Goal: Task Accomplishment & Management: Use online tool/utility

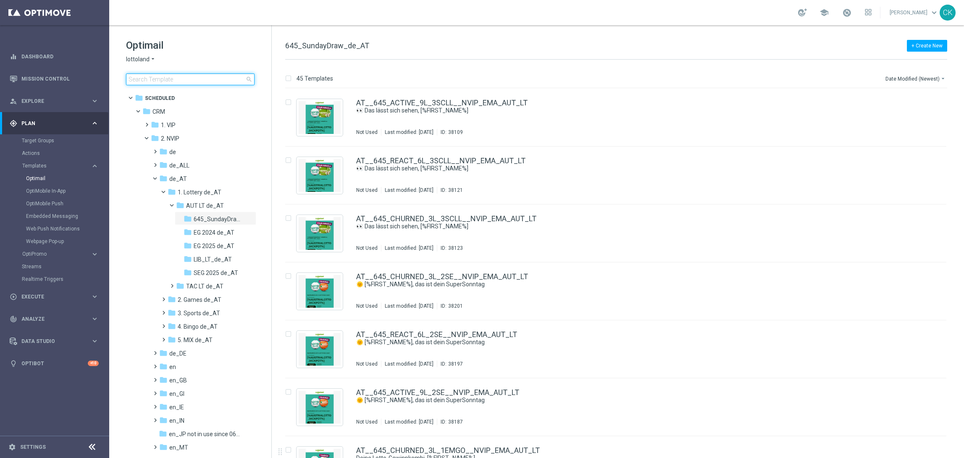
click at [161, 76] on input at bounding box center [190, 80] width 129 height 12
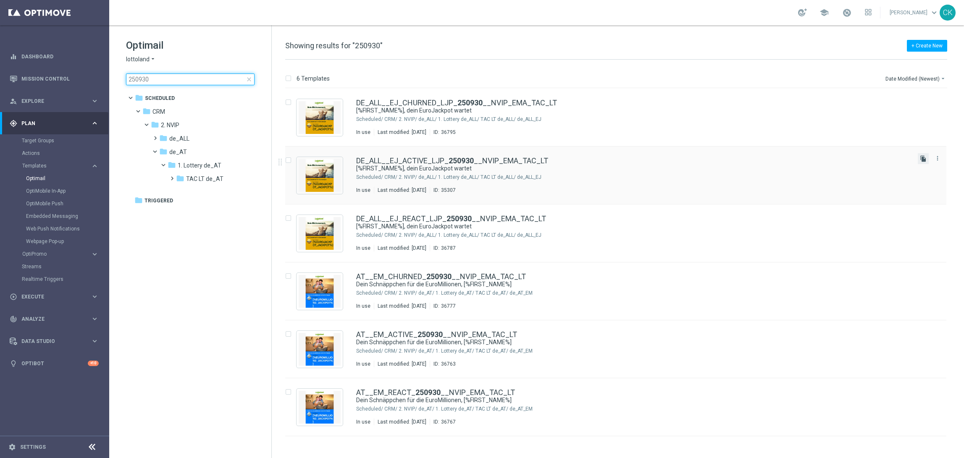
type input "250930"
click at [925, 157] on icon "file_copy" at bounding box center [923, 158] width 7 height 7
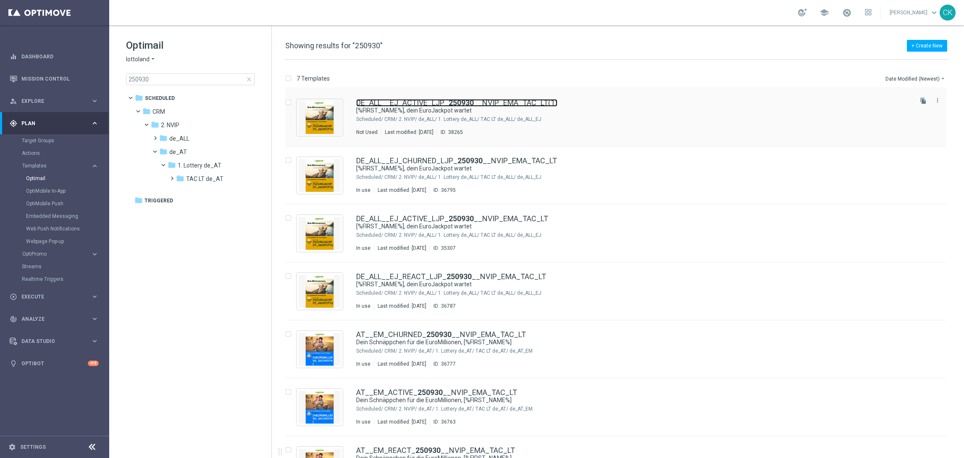
click at [389, 105] on link "DE_ALL__EJ_ACTIVE_LJP_ 250930 __NVIP_EMA_TAC_LT(1)" at bounding box center [456, 103] width 201 height 8
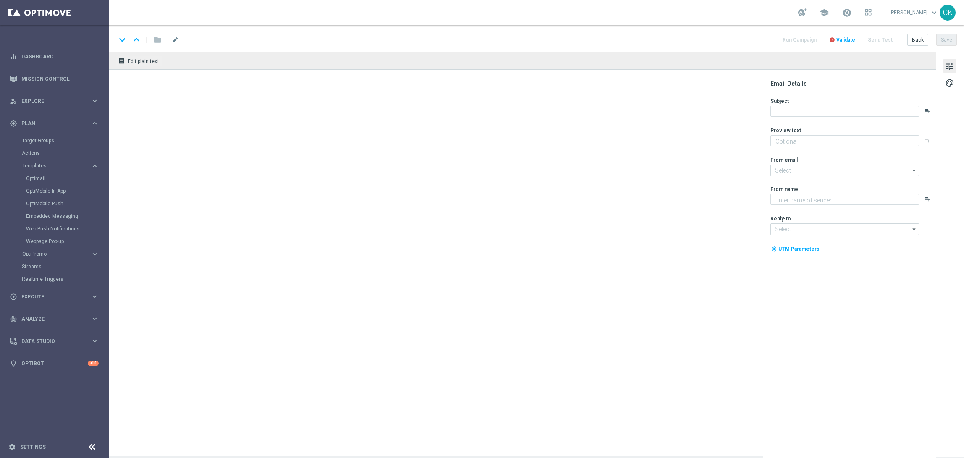
type textarea "Schnapp dir 25 % Rabatt."
type textarea "Lottoland"
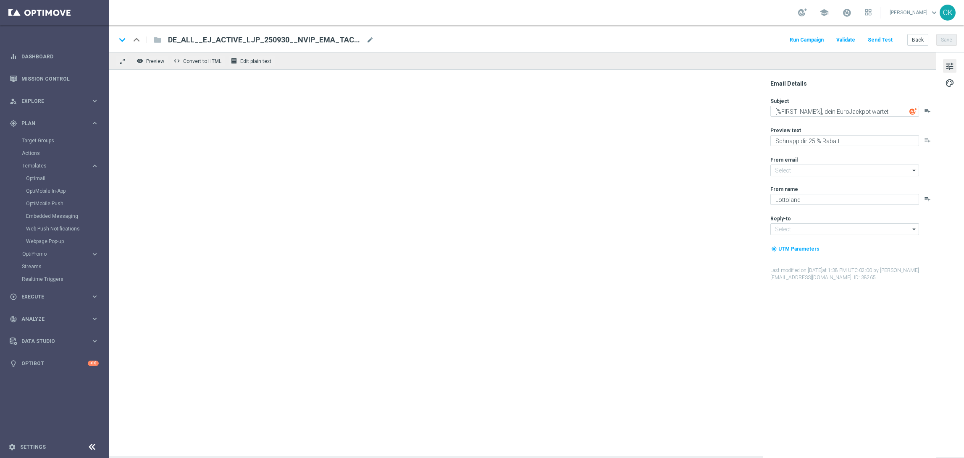
type input "[EMAIL_ADDRESS][DOMAIN_NAME]"
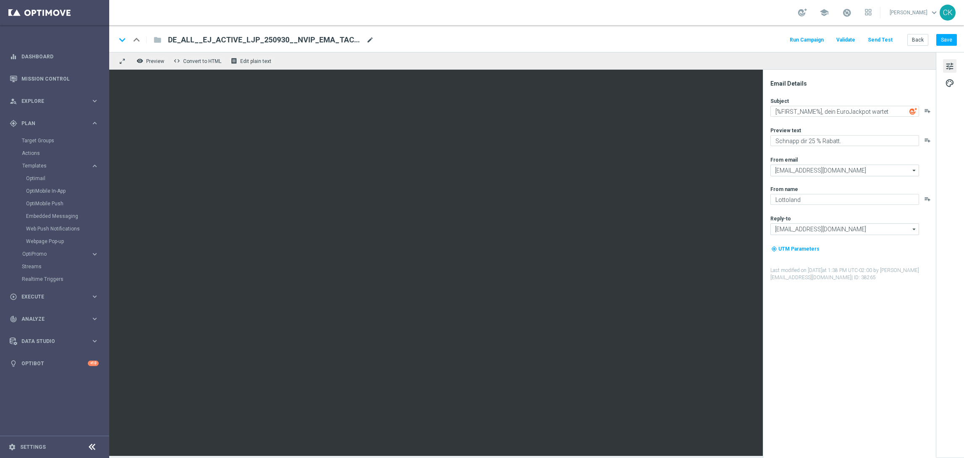
click at [371, 37] on span "mode_edit" at bounding box center [370, 40] width 8 height 8
click at [342, 42] on input "DE_ALL__EJ_ACTIVE_LJP_250930__NVIP_EMA_TAC_LT(1)" at bounding box center [272, 39] width 208 height 11
paste input "251017__NVIP_EMA_TAC_LT"
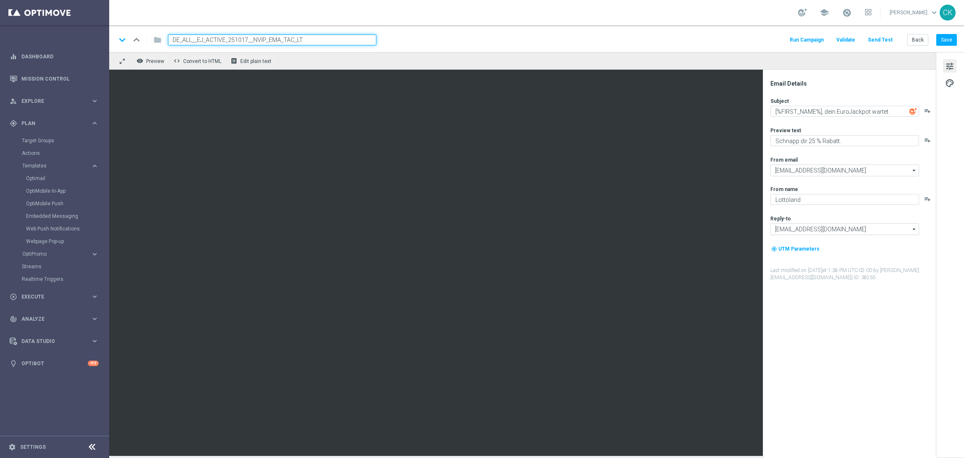
type input "DE_ALL__EJ_ACTIVE_251017__NVIP_EMA_TAC_LT"
click at [443, 35] on div "keyboard_arrow_down keyboard_arrow_up folder DE_ALL__EJ_ACTIVE_251017__NVIP_EMA…" at bounding box center [536, 39] width 841 height 11
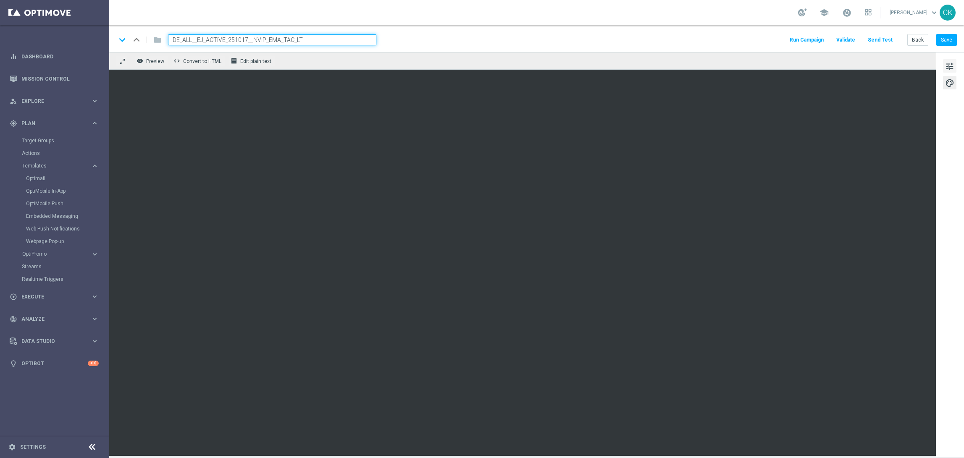
click at [946, 63] on span "tune" at bounding box center [949, 66] width 9 height 11
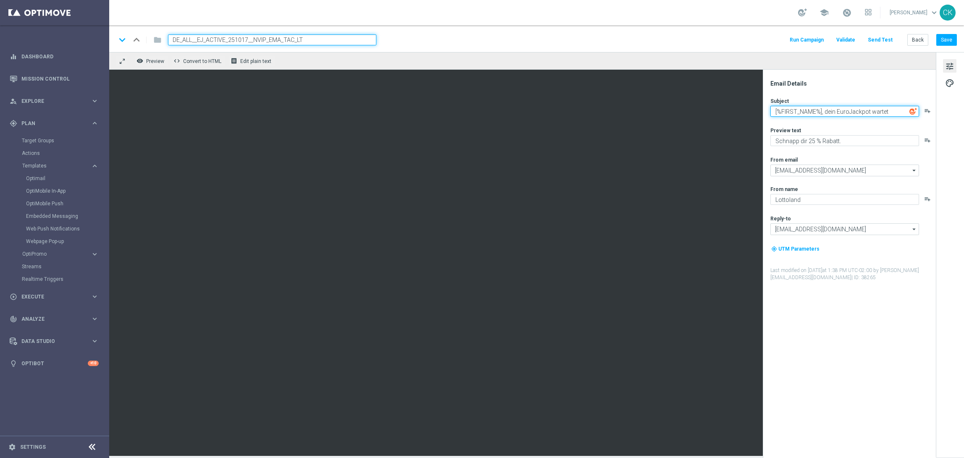
click at [824, 111] on textarea "[%FIRST_NAME%], dein EuroJackpot wartet" at bounding box center [845, 111] width 149 height 11
click at [772, 110] on textarea "[%FIRST_NAME%], dein EuroJackpot wartet" at bounding box center [845, 111] width 149 height 11
paste textarea "[%EUROJACKPOT_JACKPOT%]"
click at [889, 118] on textarea "[%EUROJACKPOT_JACKPOT%] warten im EuroJackpot, [%FIRST_NAME%], dein EuroJackpot…" at bounding box center [845, 113] width 149 height 14
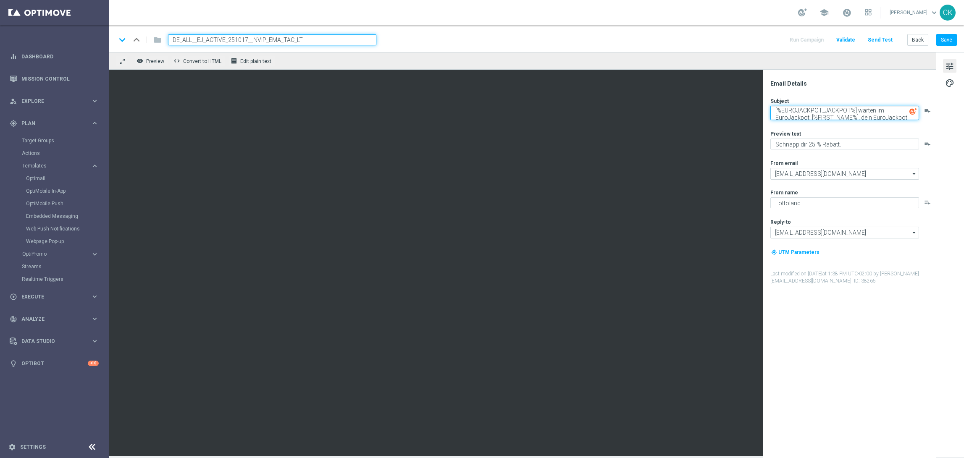
scroll to position [3, 0]
type textarea "[%EUROJACKPOT_JACKPOT%] warten im EuroJackpot, [%FIRST_NAME%]"
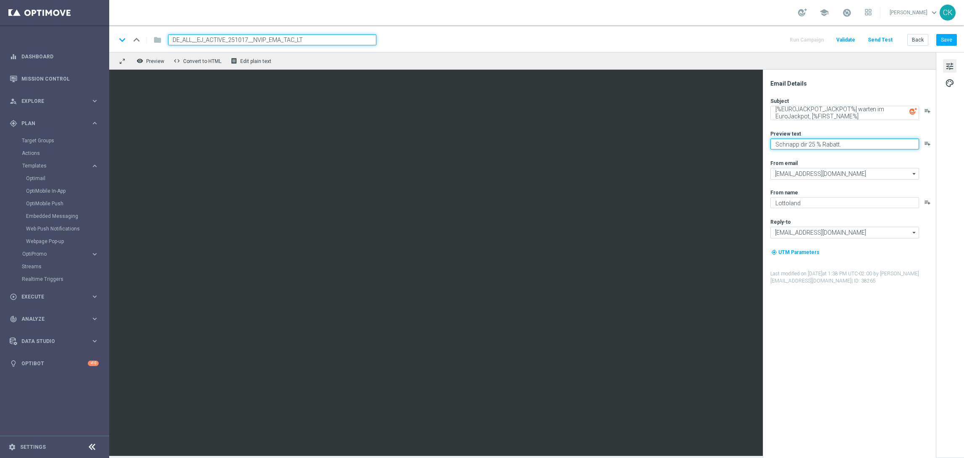
click at [813, 144] on textarea "Schnapp dir 25 % Rabatt." at bounding box center [845, 144] width 149 height 11
type textarea "Schnapp dir 20 % Rabatt."
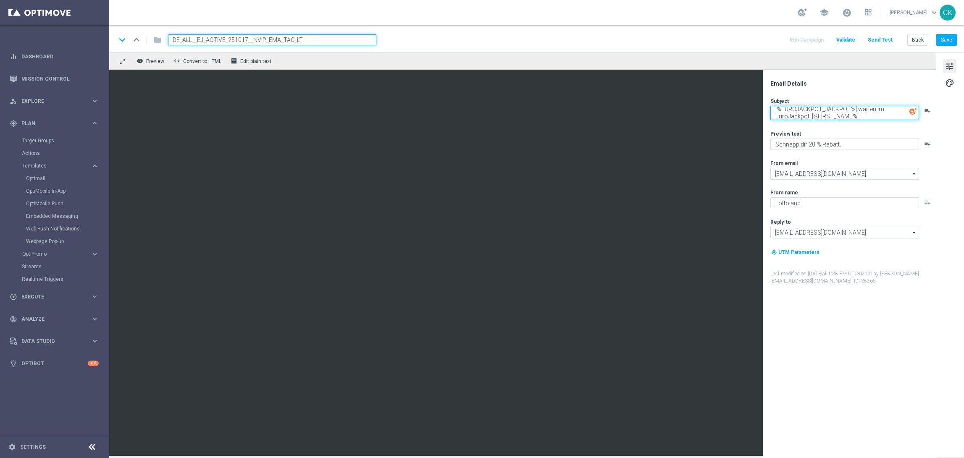
click at [810, 113] on textarea "[%EUROJACKPOT_JACKPOT%] warten im EuroJackpot, [%FIRST_NAME%]" at bounding box center [845, 113] width 149 height 14
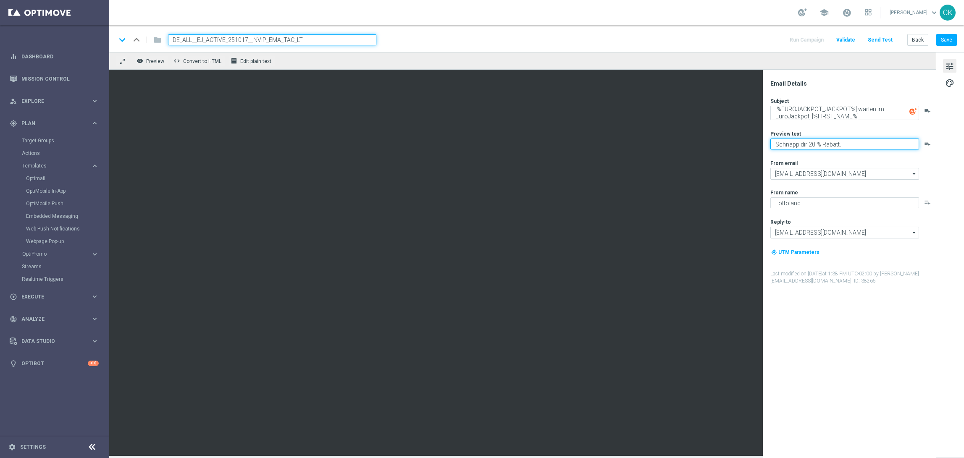
click at [846, 145] on textarea "Schnapp dir 20 % Rabatt." at bounding box center [845, 144] width 149 height 11
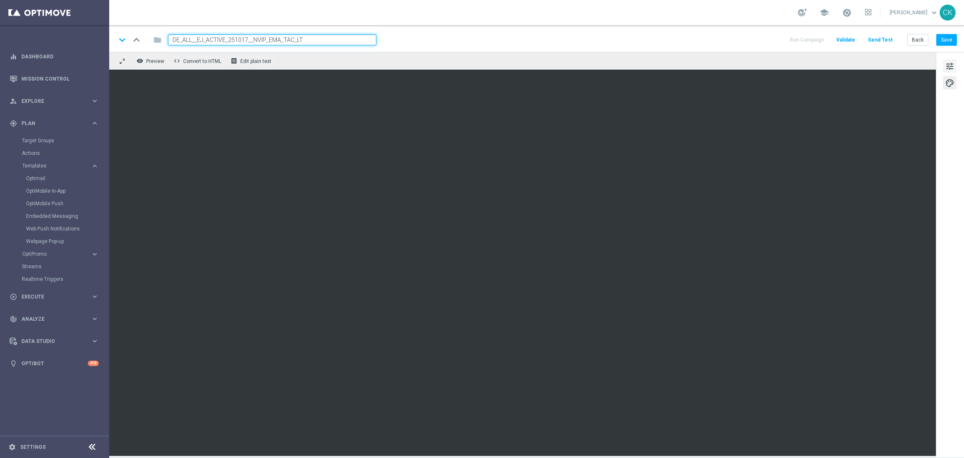
click at [950, 62] on span "tune" at bounding box center [949, 66] width 9 height 11
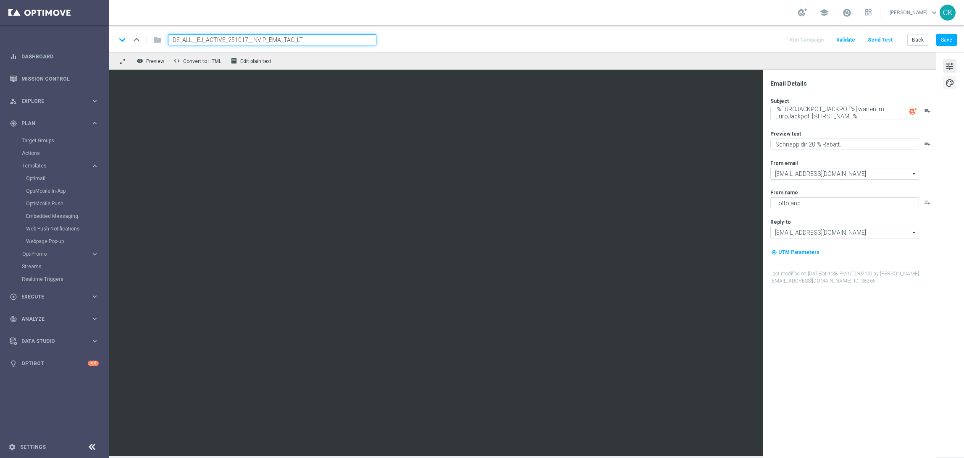
click at [950, 82] on span "palette" at bounding box center [949, 83] width 9 height 11
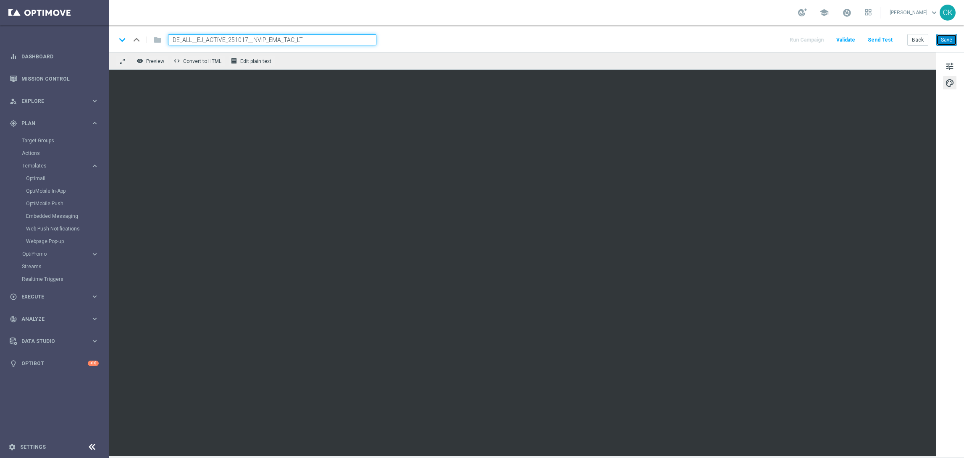
click at [943, 39] on button "Save" at bounding box center [947, 40] width 21 height 12
click at [880, 40] on button "Send Test" at bounding box center [880, 39] width 27 height 11
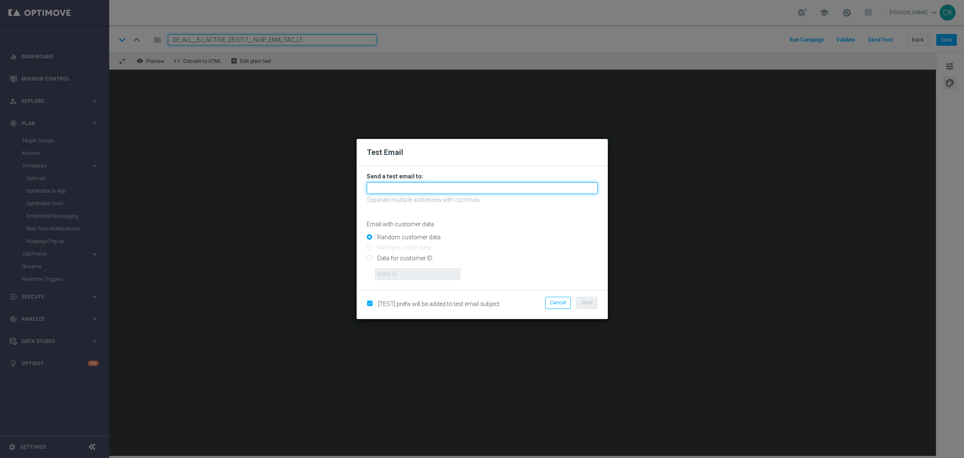
click at [438, 185] on input "text" at bounding box center [482, 188] width 231 height 12
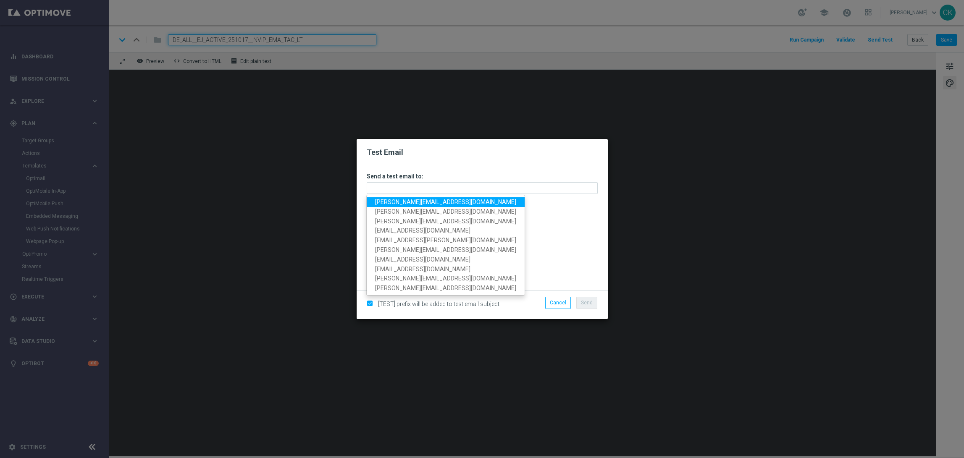
click at [421, 203] on span "[PERSON_NAME][EMAIL_ADDRESS][DOMAIN_NAME]" at bounding box center [445, 202] width 141 height 7
type input "[PERSON_NAME][EMAIL_ADDRESS][DOMAIN_NAME]"
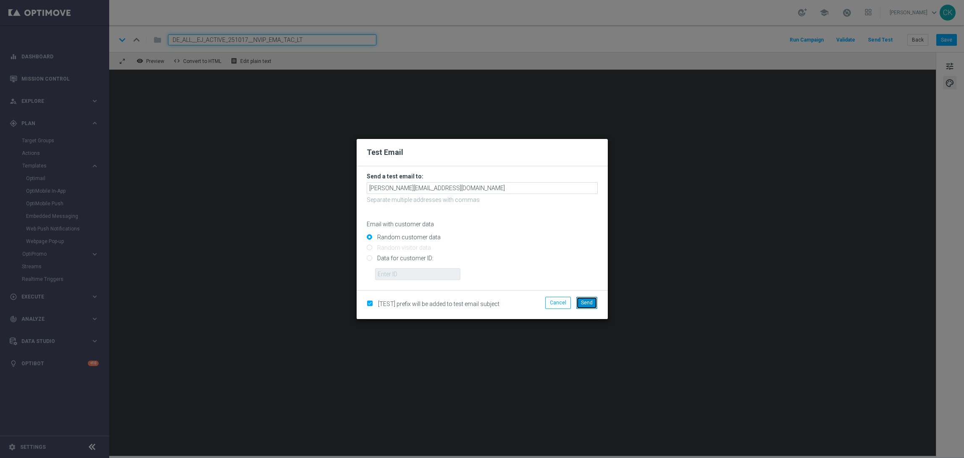
click at [584, 298] on button "Send" at bounding box center [586, 303] width 21 height 12
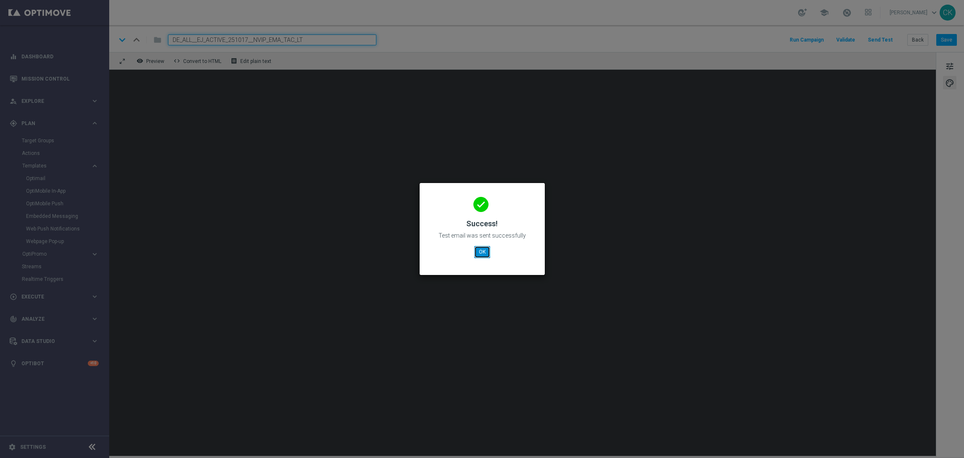
click at [479, 252] on button "OK" at bounding box center [482, 252] width 16 height 12
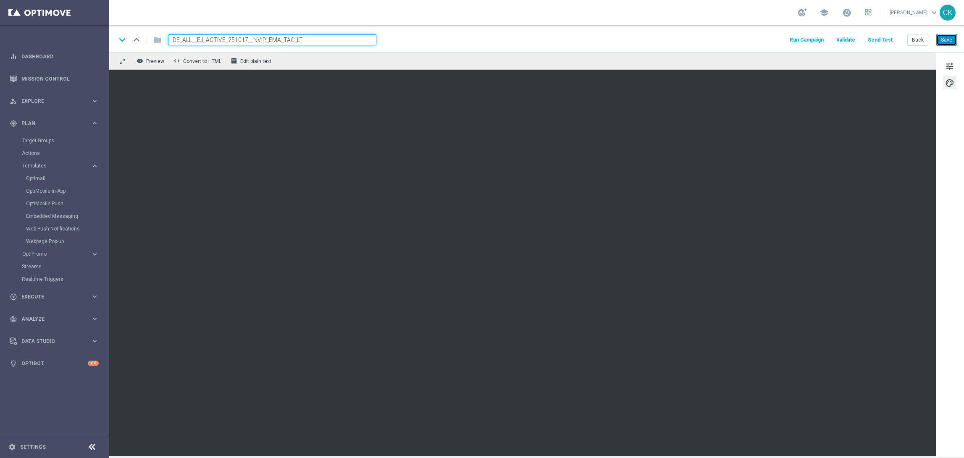
click at [943, 42] on button "Save" at bounding box center [947, 40] width 21 height 12
click at [951, 42] on button "Save" at bounding box center [947, 40] width 21 height 12
click at [921, 40] on button "Back" at bounding box center [918, 40] width 21 height 12
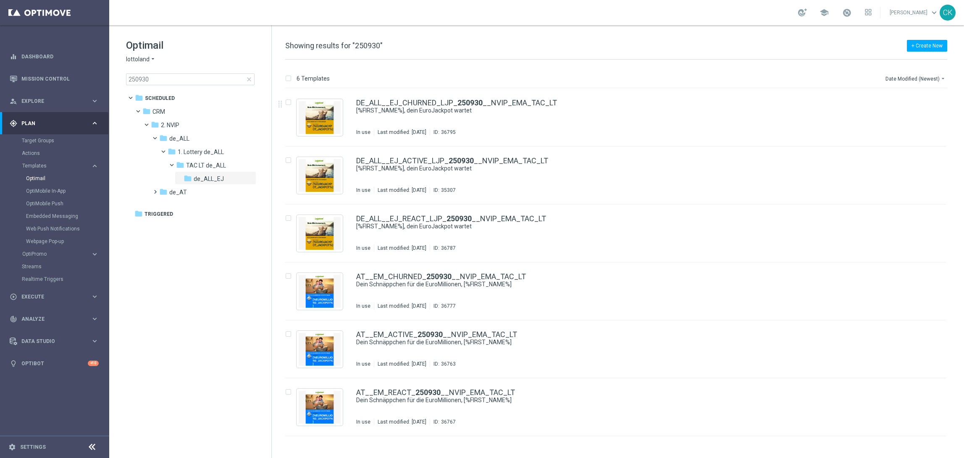
click at [248, 79] on span "close" at bounding box center [249, 79] width 7 height 7
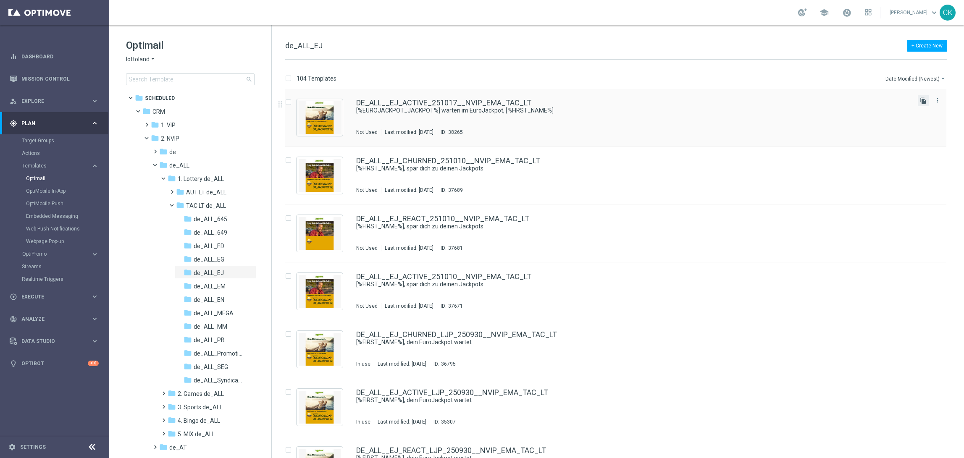
click at [922, 100] on icon "file_copy" at bounding box center [923, 100] width 7 height 7
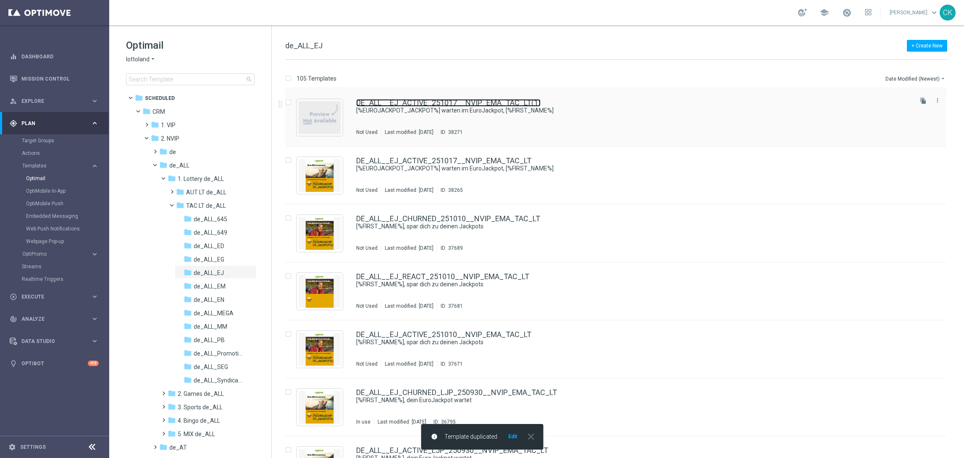
click at [483, 102] on link "DE_ALL__EJ_ACTIVE_251017__NVIP_EMA_TAC_LT(1)" at bounding box center [448, 103] width 184 height 8
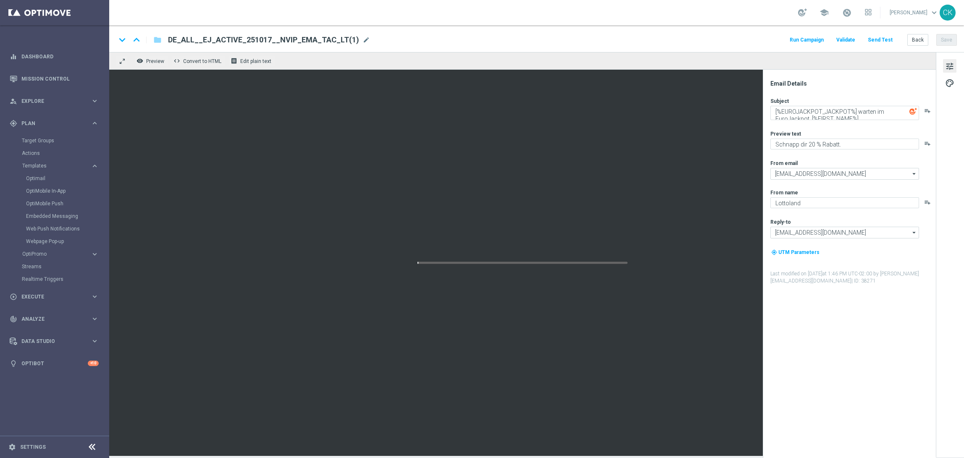
click at [326, 39] on span "DE_ALL__EJ_ACTIVE_251017__NVIP_EMA_TAC_LT(1)" at bounding box center [263, 40] width 191 height 10
click at [326, 39] on input "DE_ALL__EJ_ACTIVE_251017__NVIP_EMA_TAC_LT(1)" at bounding box center [272, 39] width 208 height 11
paste input "REACT_251017__NVIP_EMA_TAC_LT"
type input "DE_ALL__EJ_REACT_251017__NVIP_EMA_TAC_LT"
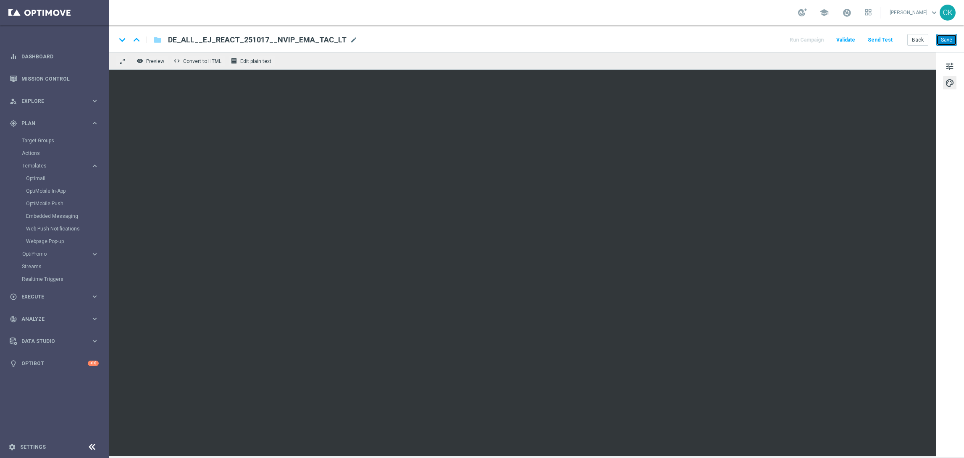
click at [946, 38] on button "Save" at bounding box center [947, 40] width 21 height 12
click at [884, 37] on button "Send Test" at bounding box center [880, 39] width 27 height 11
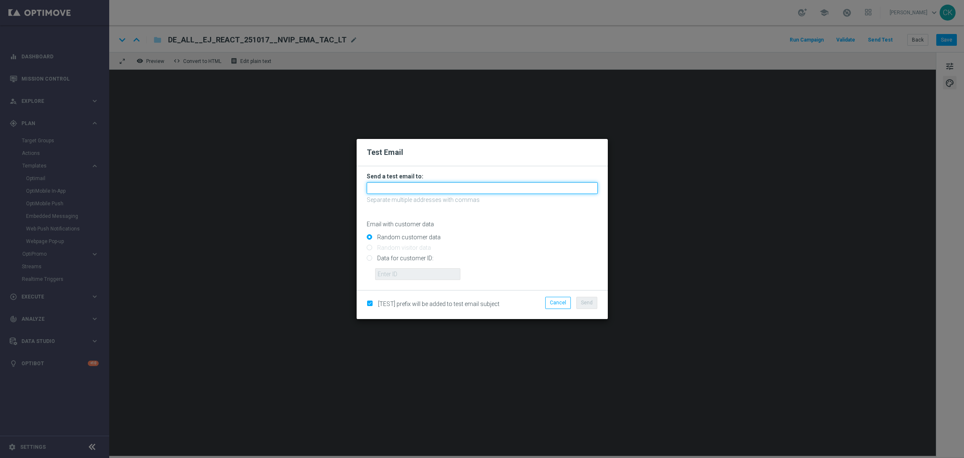
click at [503, 188] on input "text" at bounding box center [482, 188] width 231 height 12
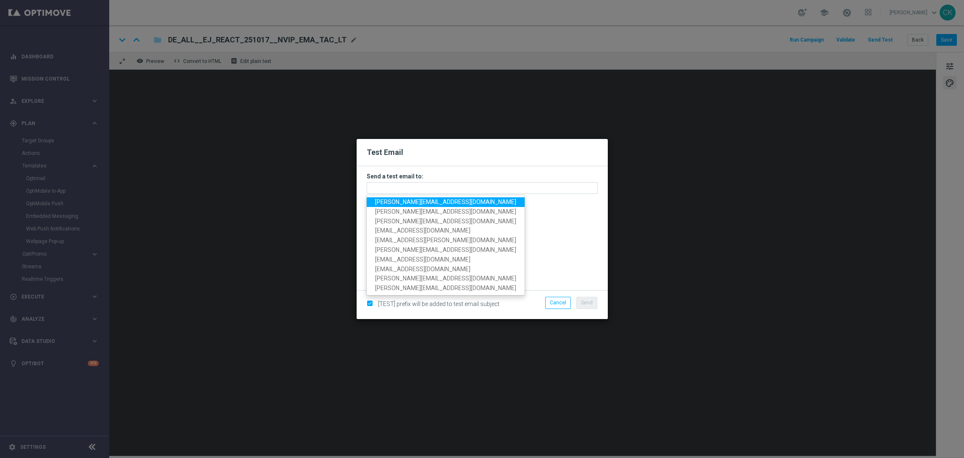
click at [454, 203] on span "[PERSON_NAME][EMAIL_ADDRESS][DOMAIN_NAME]" at bounding box center [445, 202] width 141 height 7
type input "[PERSON_NAME][EMAIL_ADDRESS][DOMAIN_NAME]"
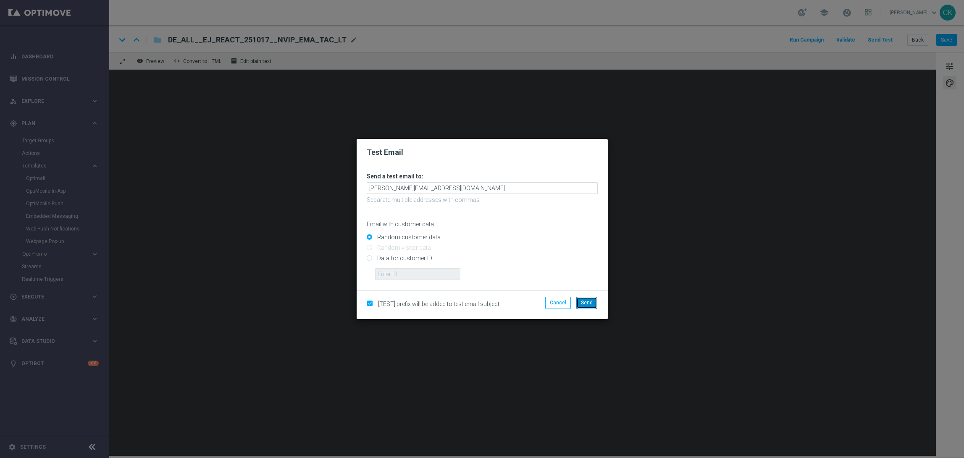
click at [583, 304] on span "Send" at bounding box center [587, 303] width 12 height 6
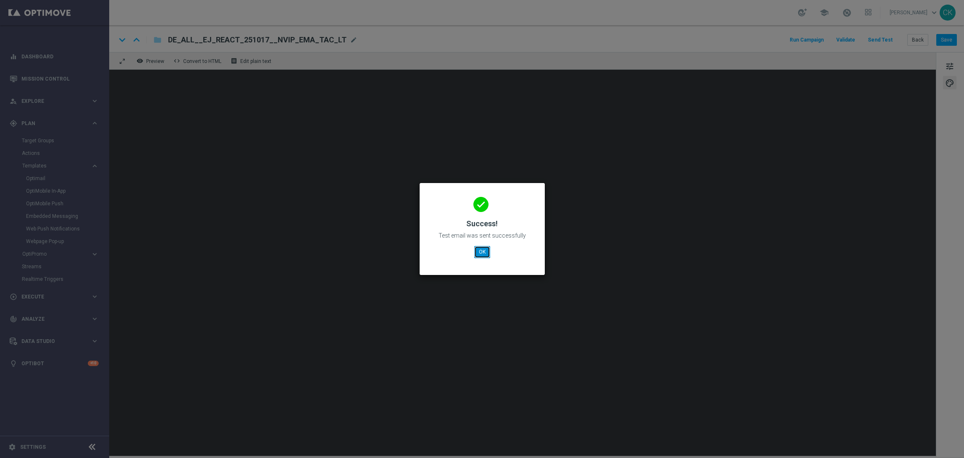
click at [480, 255] on button "OK" at bounding box center [482, 252] width 16 height 12
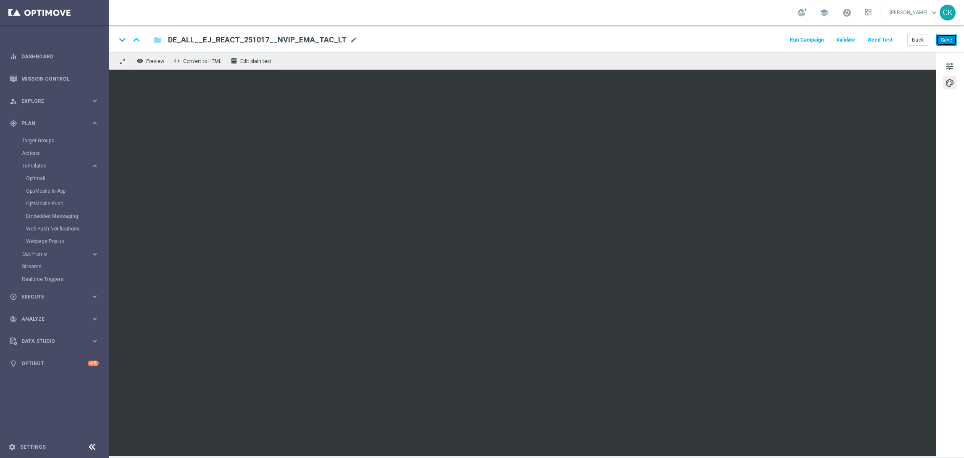
click at [946, 38] on button "Save" at bounding box center [947, 40] width 21 height 12
click at [945, 39] on button "Save" at bounding box center [947, 40] width 21 height 12
click at [921, 39] on button "Back" at bounding box center [918, 40] width 21 height 12
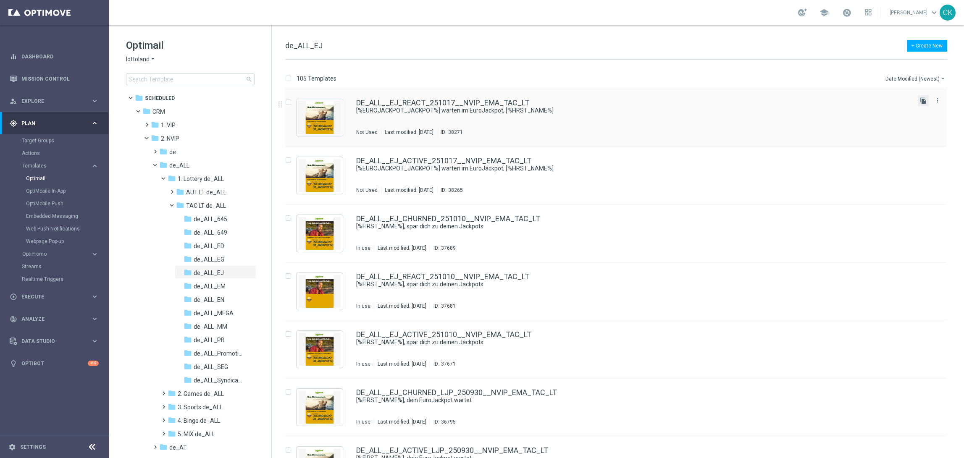
click at [920, 100] on icon "file_copy" at bounding box center [923, 100] width 7 height 7
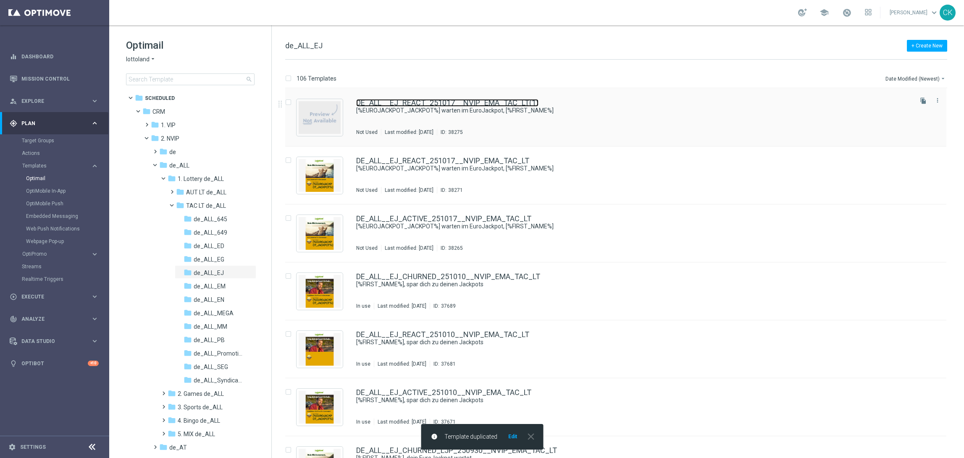
click at [416, 101] on link "DE_ALL__EJ_REACT_251017__NVIP_EMA_TAC_LT(1)" at bounding box center [447, 103] width 182 height 8
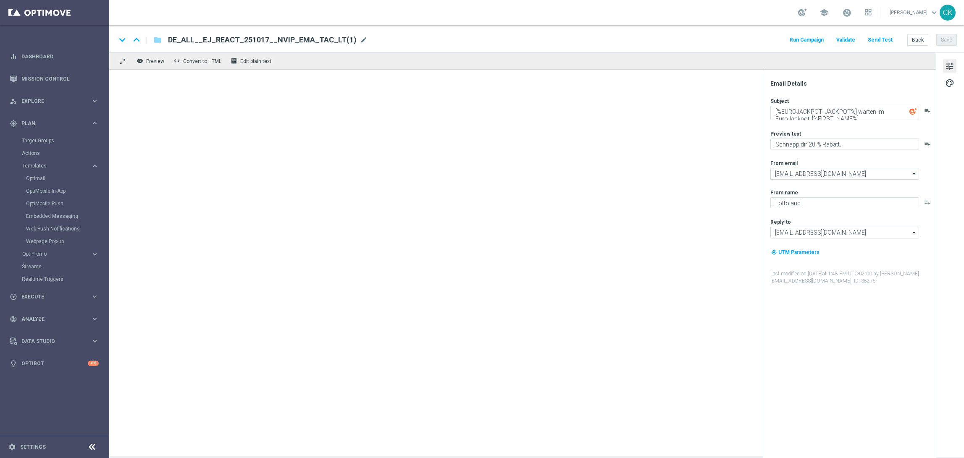
click at [321, 40] on span "DE_ALL__EJ_REACT_251017__NVIP_EMA_TAC_LT(1)" at bounding box center [262, 40] width 189 height 10
click at [321, 40] on input "DE_ALL__EJ_REACT_251017__NVIP_EMA_TAC_LT(1)" at bounding box center [272, 39] width 208 height 11
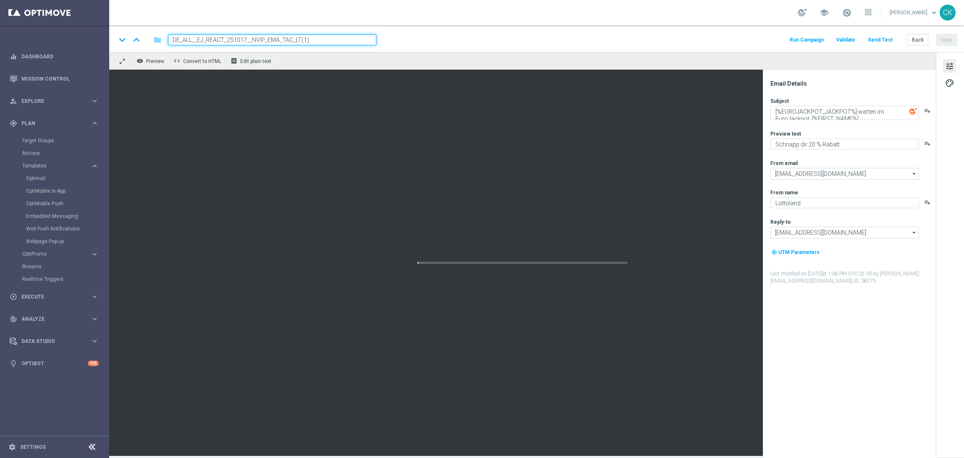
paste input "CHURNED_251017__NVIP_EMA_TAC_LT"
type input "DE_ALL__EJ_CHURNED_251017__NVIP_EMA_TAC_LT"
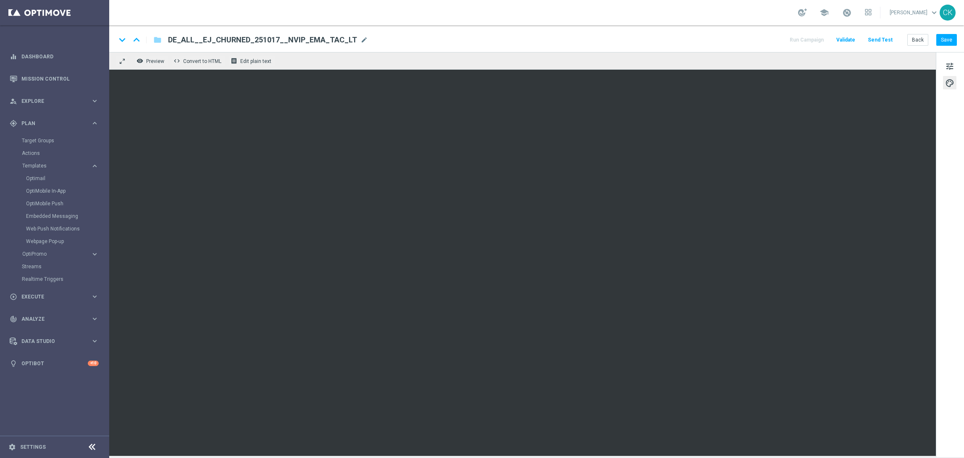
click at [949, 84] on span "palette" at bounding box center [949, 83] width 9 height 11
click at [953, 82] on span "palette" at bounding box center [949, 83] width 9 height 11
click at [948, 67] on span "tune" at bounding box center [949, 66] width 9 height 11
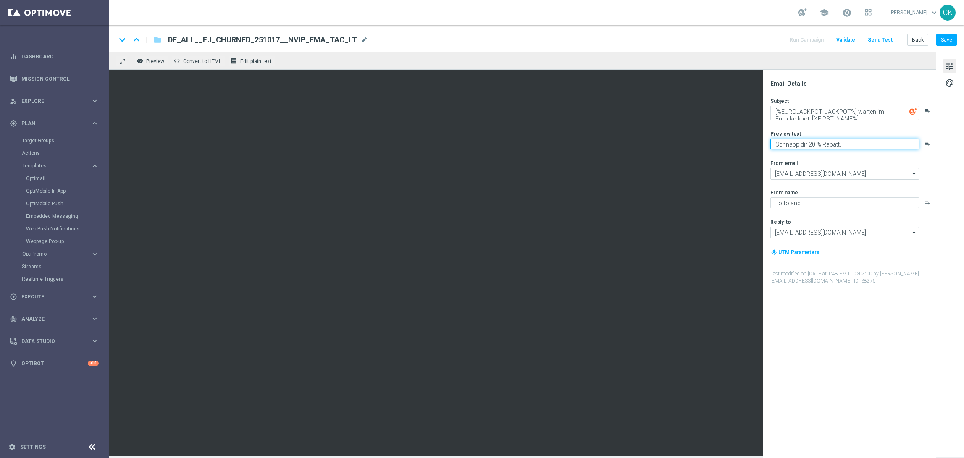
click at [810, 142] on textarea "Schnapp dir 20 % Rabatt." at bounding box center [845, 144] width 149 height 11
click at [849, 142] on textarea "Schnapp dir 50 % Rabatt." at bounding box center [845, 144] width 149 height 11
type textarea "Schnapp dir 50 % Rabatt."
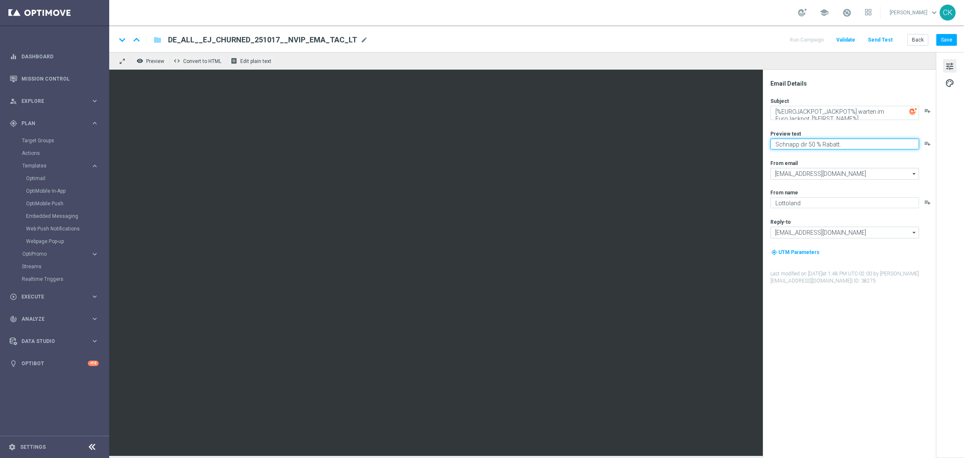
click at [857, 146] on textarea "Schnapp dir 50 % Rabatt." at bounding box center [845, 144] width 149 height 11
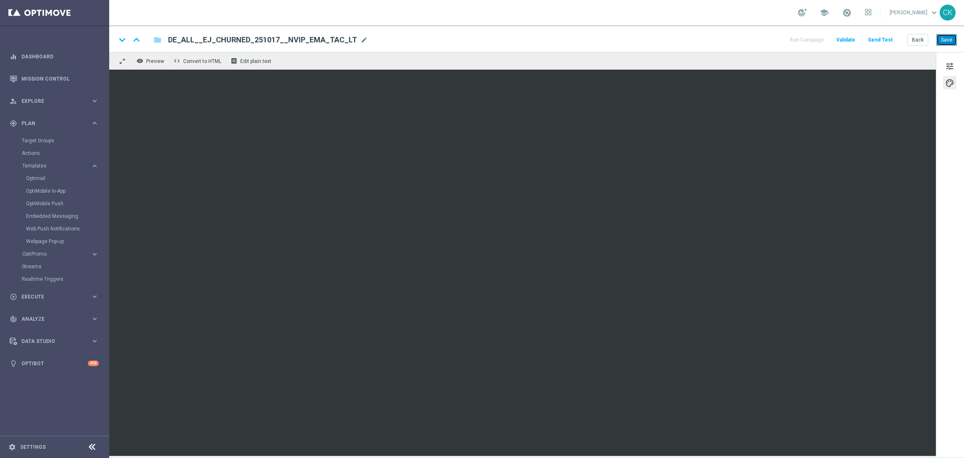
click at [951, 37] on button "Save" at bounding box center [947, 40] width 21 height 12
click at [947, 37] on button "Save" at bounding box center [947, 40] width 21 height 12
click at [888, 38] on button "Send Test" at bounding box center [880, 39] width 27 height 11
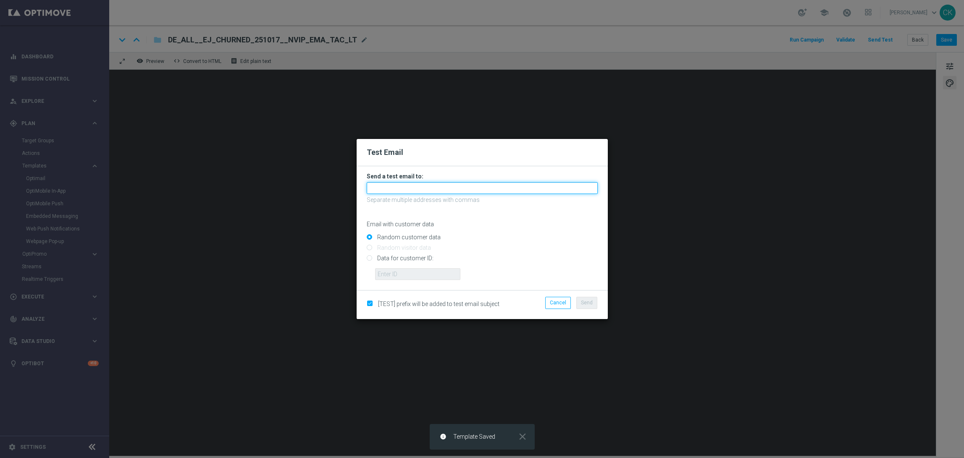
click at [439, 186] on input "text" at bounding box center [482, 188] width 231 height 12
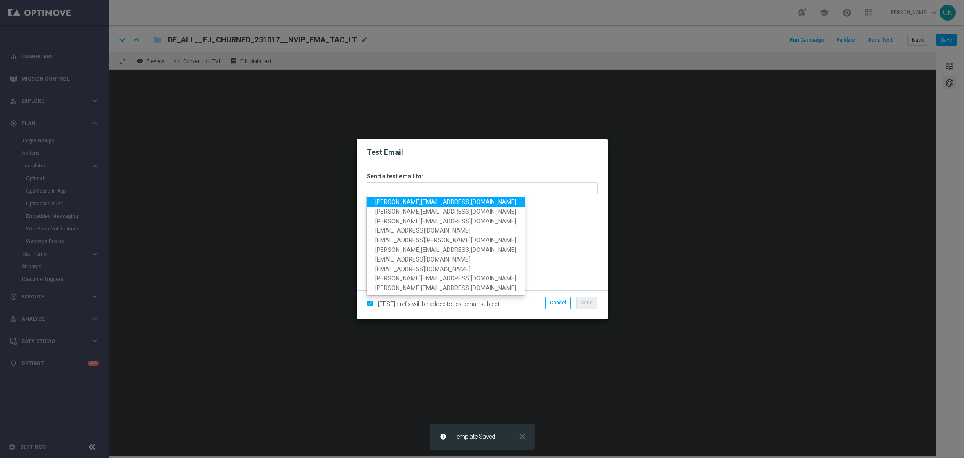
click at [419, 204] on span "[PERSON_NAME][EMAIL_ADDRESS][DOMAIN_NAME]" at bounding box center [445, 202] width 141 height 7
type input "[PERSON_NAME][EMAIL_ADDRESS][DOMAIN_NAME]"
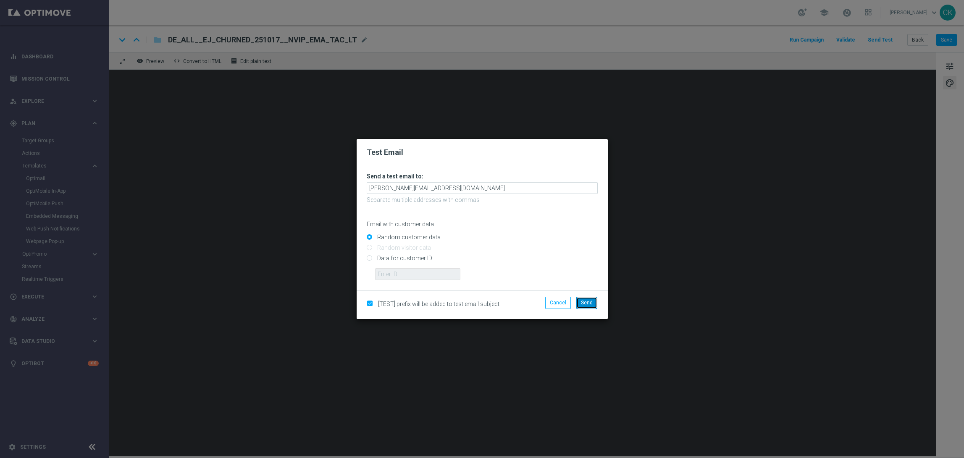
click at [590, 303] on span "Send" at bounding box center [587, 303] width 12 height 6
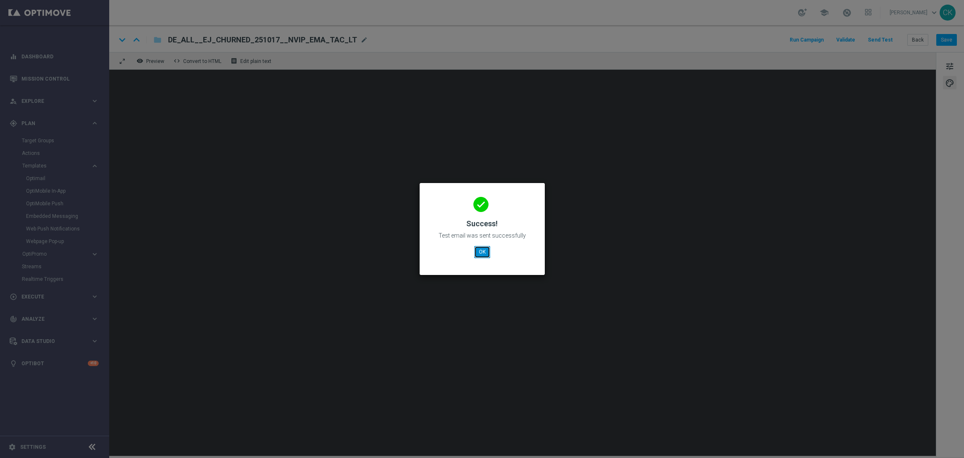
click at [482, 256] on button "OK" at bounding box center [482, 252] width 16 height 12
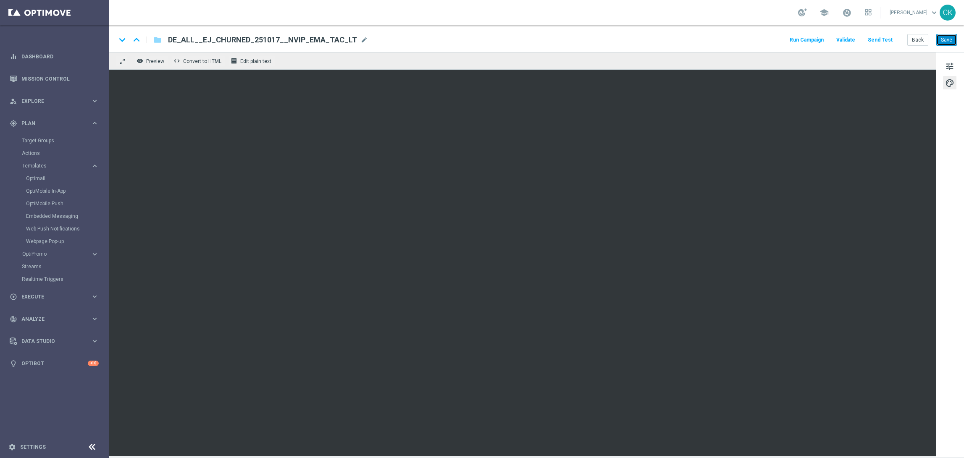
click at [946, 36] on button "Save" at bounding box center [947, 40] width 21 height 12
click at [920, 40] on button "Back" at bounding box center [918, 40] width 21 height 12
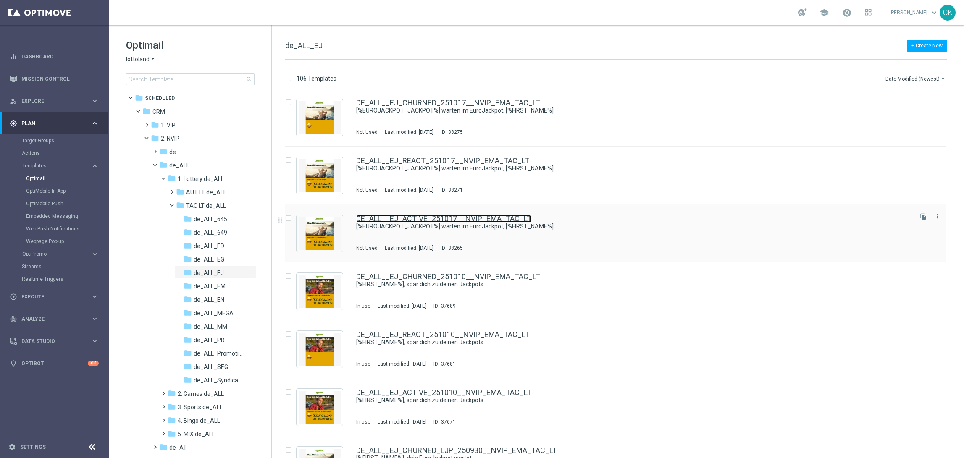
click at [430, 216] on link "DE_ALL__EJ_ACTIVE_251017__NVIP_EMA_TAC_LT" at bounding box center [443, 219] width 175 height 8
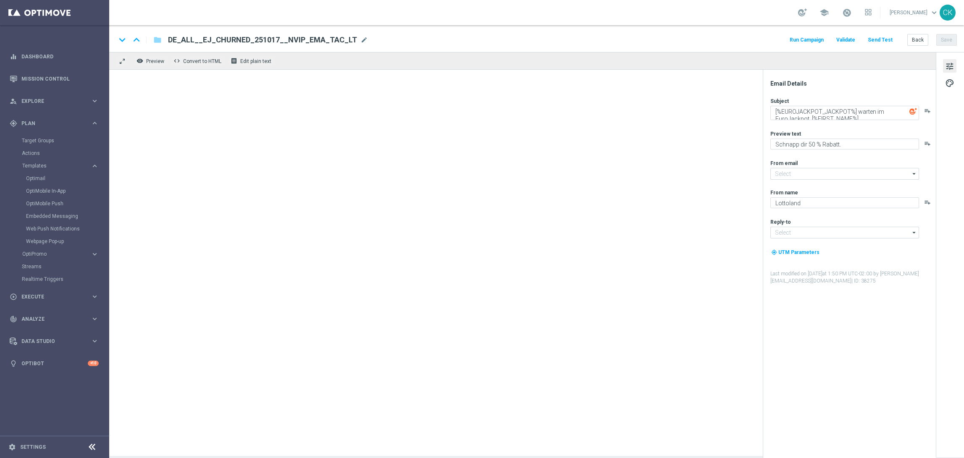
type input "[EMAIL_ADDRESS][DOMAIN_NAME]"
type textarea "Schnapp dir 20 % Rabatt."
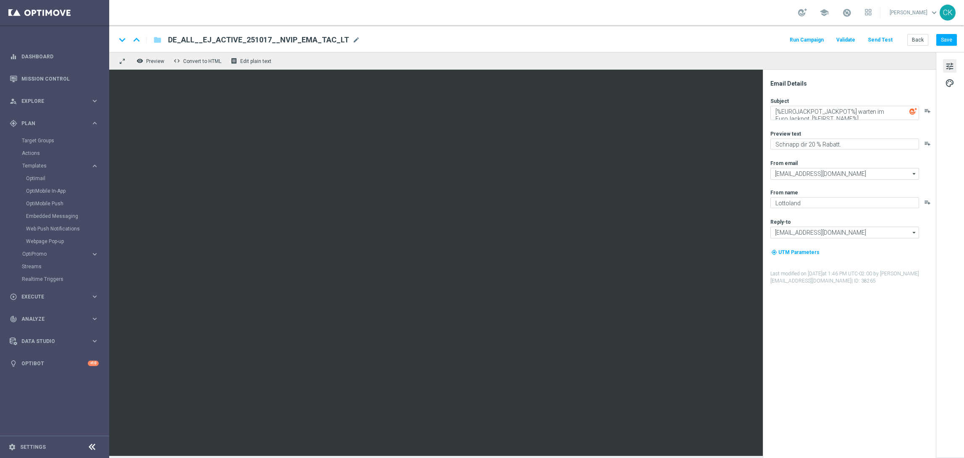
click at [877, 39] on button "Send Test" at bounding box center [880, 39] width 27 height 11
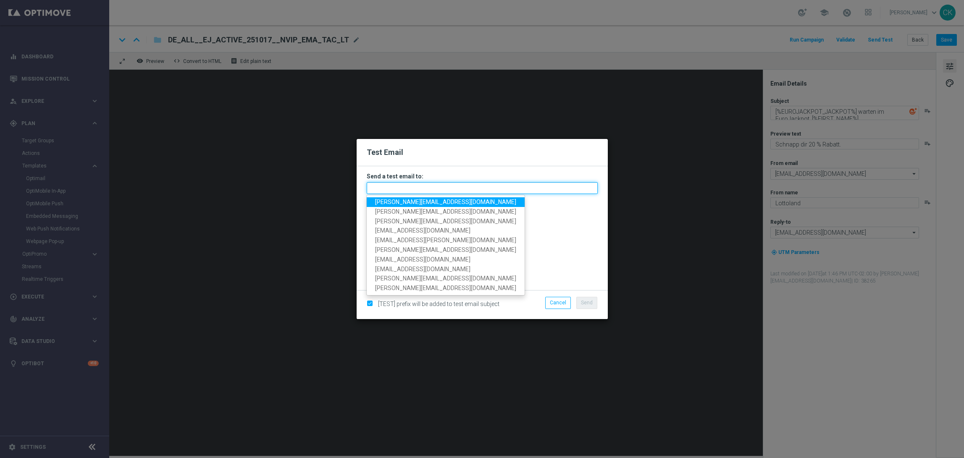
click at [529, 187] on input "text" at bounding box center [482, 188] width 231 height 12
click at [431, 201] on span "[PERSON_NAME][EMAIL_ADDRESS][DOMAIN_NAME]" at bounding box center [445, 202] width 141 height 7
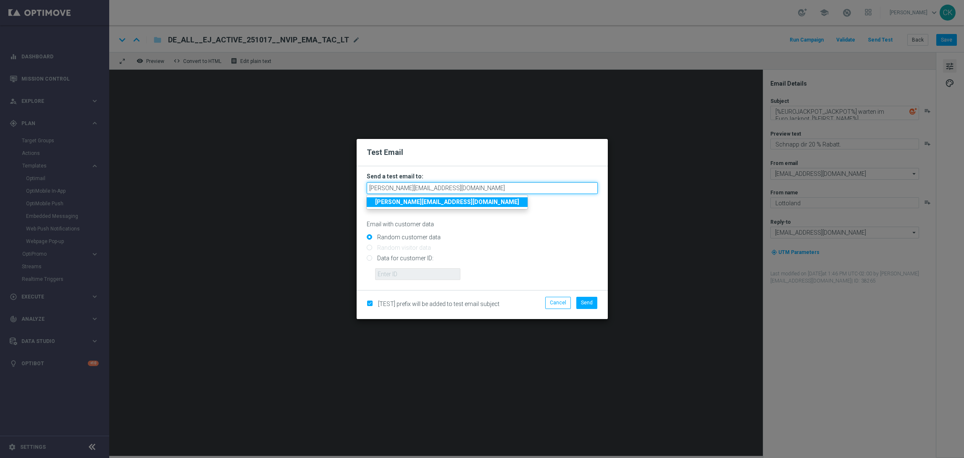
click at [479, 187] on input "[PERSON_NAME][EMAIL_ADDRESS][DOMAIN_NAME]" at bounding box center [482, 188] width 231 height 12
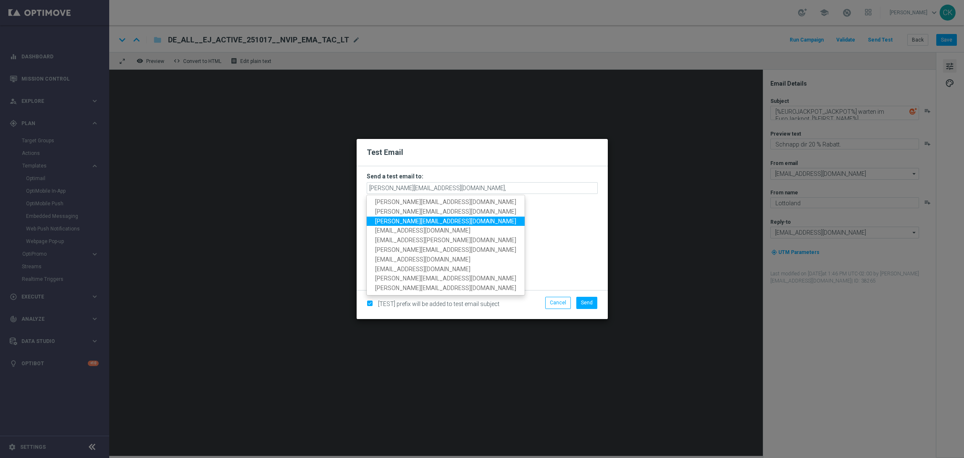
click at [457, 218] on span "[PERSON_NAME][EMAIL_ADDRESS][DOMAIN_NAME]" at bounding box center [445, 221] width 141 height 7
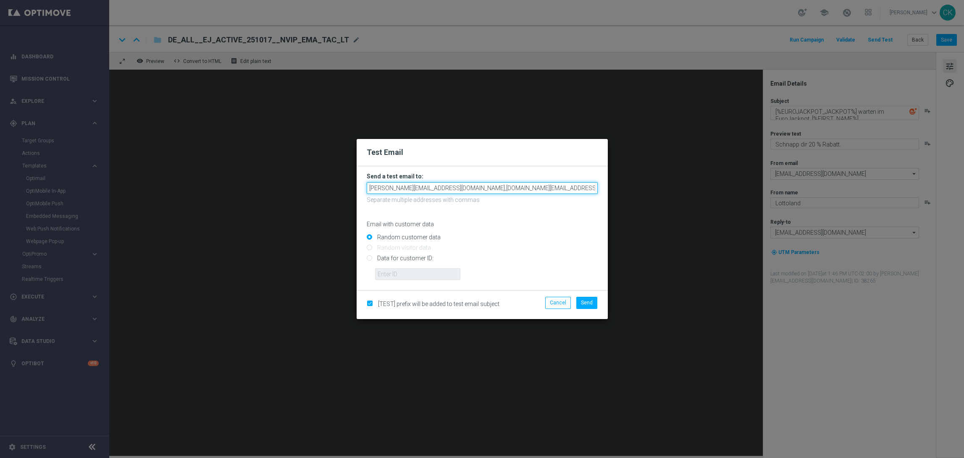
click at [558, 187] on input "[PERSON_NAME][EMAIL_ADDRESS][DOMAIN_NAME],[DOMAIN_NAME][EMAIL_ADDRESS][DOMAIN_N…" at bounding box center [482, 188] width 231 height 12
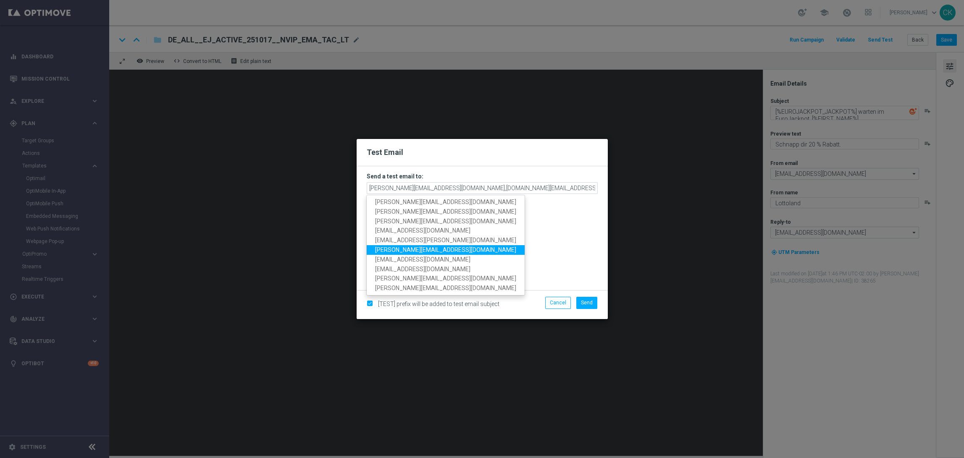
click at [443, 250] on span "[PERSON_NAME][EMAIL_ADDRESS][DOMAIN_NAME]" at bounding box center [445, 250] width 141 height 7
type input "[PERSON_NAME][EMAIL_ADDRESS][DOMAIN_NAME],[DOMAIN_NAME][EMAIL_ADDRESS][DOMAIN_N…"
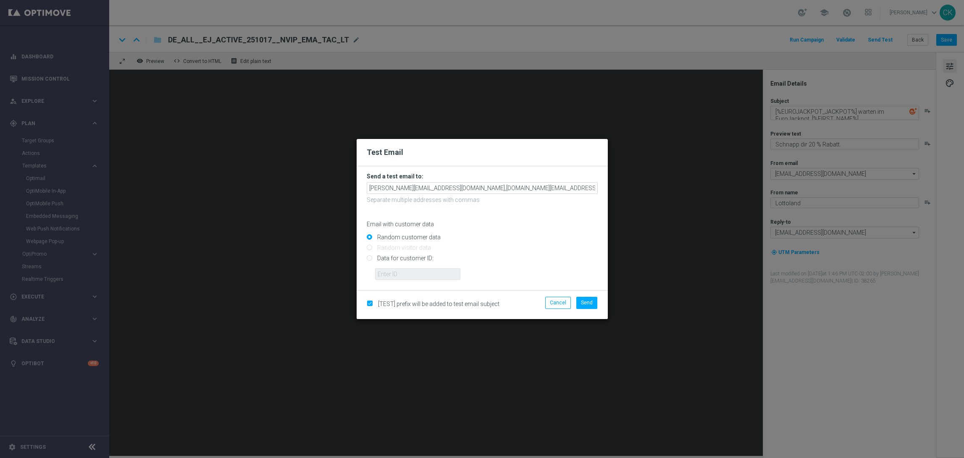
click at [405, 258] on input "Data for customer ID:" at bounding box center [482, 262] width 231 height 12
radio input "true"
click at [406, 276] on input "text" at bounding box center [417, 274] width 85 height 12
type input "14586067"
click at [587, 302] on span "Send" at bounding box center [587, 303] width 12 height 6
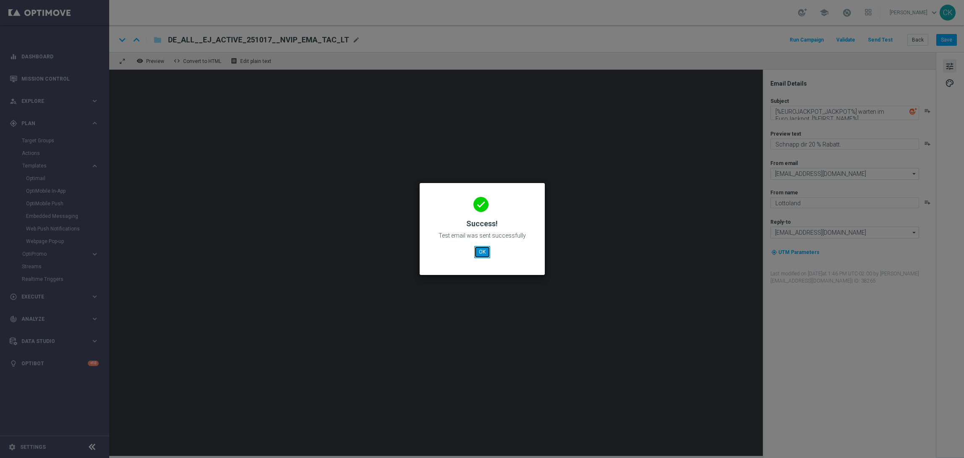
click at [483, 250] on button "OK" at bounding box center [482, 252] width 16 height 12
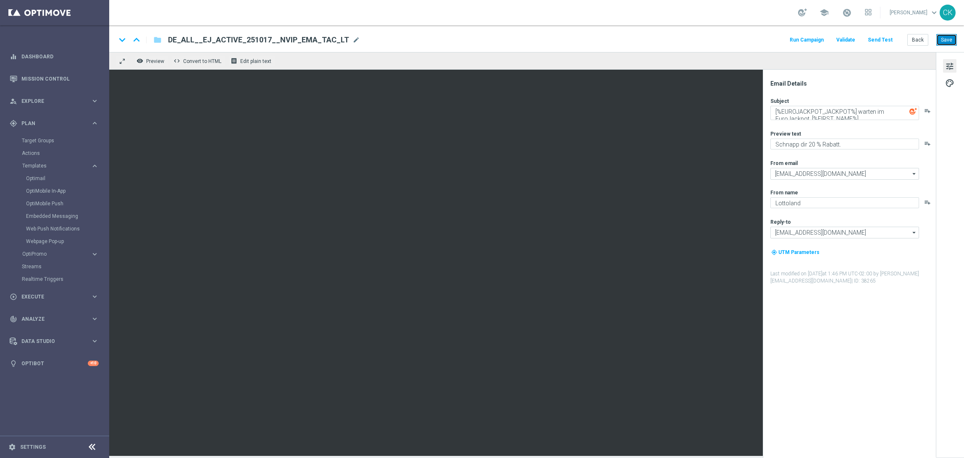
click at [948, 38] on button "Save" at bounding box center [947, 40] width 21 height 12
click at [913, 37] on button "Back" at bounding box center [918, 40] width 21 height 12
